Goal: Task Accomplishment & Management: Manage account settings

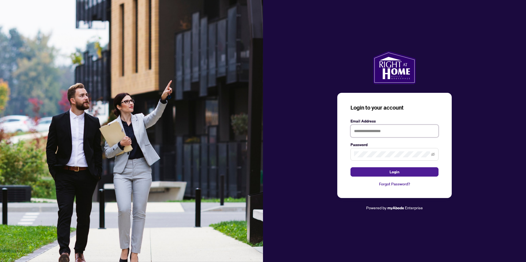
click at [388, 133] on input "text" at bounding box center [394, 131] width 88 height 13
type input "**********"
click at [394, 170] on span "Login" at bounding box center [394, 172] width 10 height 9
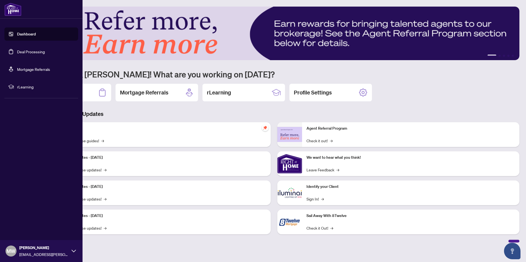
click at [17, 36] on link "Dashboard" at bounding box center [26, 34] width 19 height 5
click at [17, 34] on link "Dashboard" at bounding box center [26, 34] width 19 height 5
click at [24, 52] on link "Deal Processing" at bounding box center [31, 51] width 28 height 5
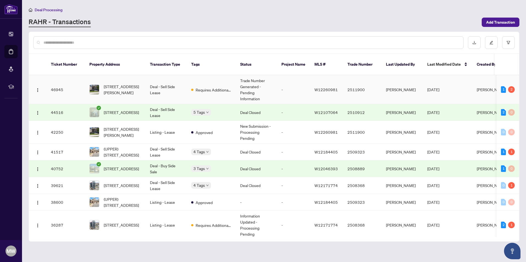
click at [270, 85] on td "Trade Number Generated - Pending Information" at bounding box center [256, 89] width 41 height 29
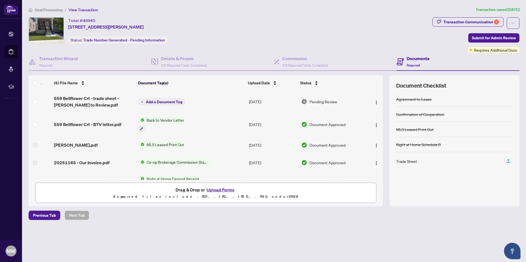
click at [84, 10] on span "View Transaction" at bounding box center [82, 9] width 29 height 5
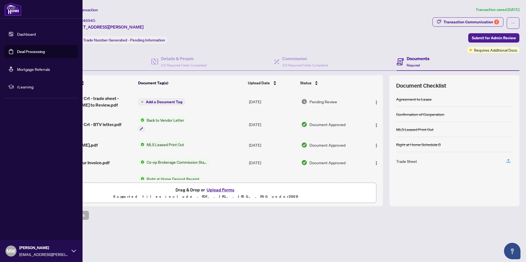
click at [24, 50] on link "Deal Processing" at bounding box center [31, 51] width 28 height 5
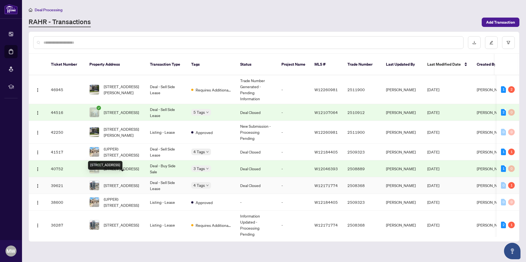
click at [135, 182] on span "[STREET_ADDRESS]" at bounding box center [121, 185] width 35 height 6
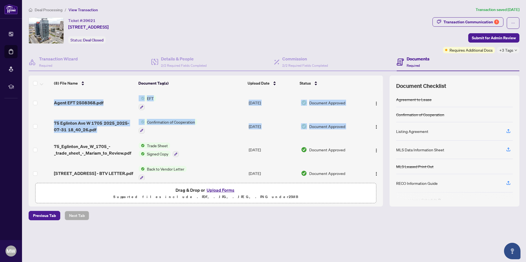
drag, startPoint x: 381, startPoint y: 116, endPoint x: 383, endPoint y: 142, distance: 25.9
click at [383, 142] on div "(8) File Name Document Tag(s) Upload Date Status Agent EFT 2508368.pdf EFT [DAT…" at bounding box center [274, 141] width 490 height 131
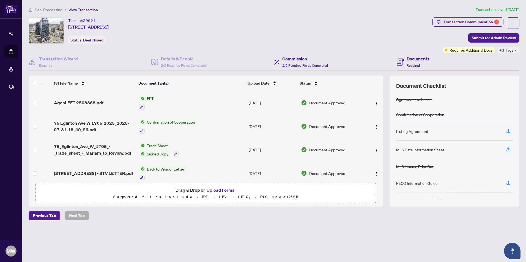
drag, startPoint x: 383, startPoint y: 142, endPoint x: 373, endPoint y: 59, distance: 83.6
click at [373, 58] on div "Commission 2/2 Required Fields Completed" at bounding box center [335, 62] width 123 height 18
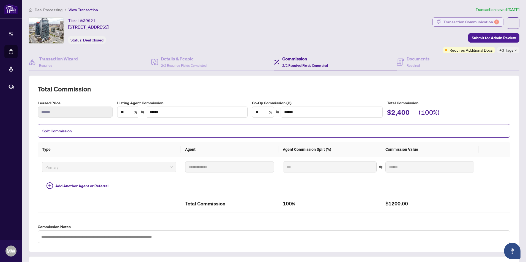
click at [482, 18] on div "Transaction Communication 1" at bounding box center [471, 22] width 56 height 9
type textarea "**********"
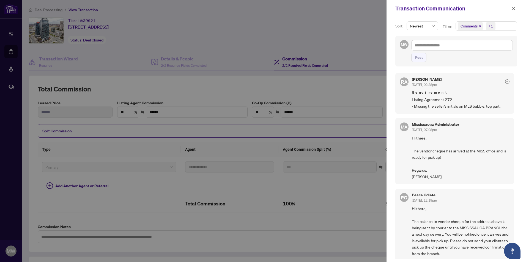
click at [261, 38] on div at bounding box center [263, 131] width 526 height 262
click at [512, 7] on icon "close" at bounding box center [513, 9] width 4 height 4
